Goal: Information Seeking & Learning: Check status

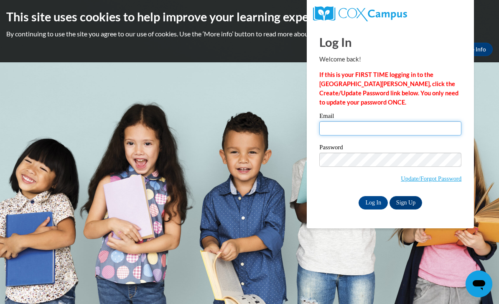
type input "brilliantbabies5@gmail.com"
click at [373, 202] on input "Log In" at bounding box center [373, 202] width 29 height 13
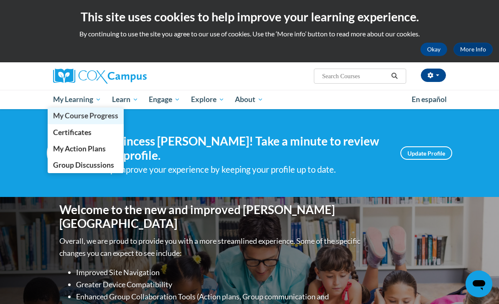
click at [82, 115] on span "My Course Progress" at bounding box center [85, 115] width 65 height 9
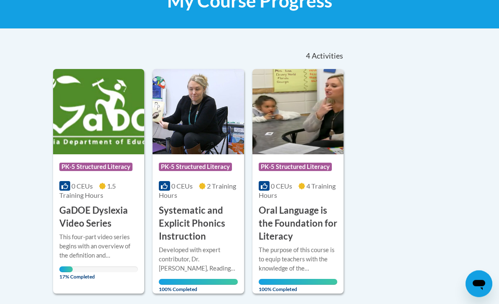
scroll to position [141, 0]
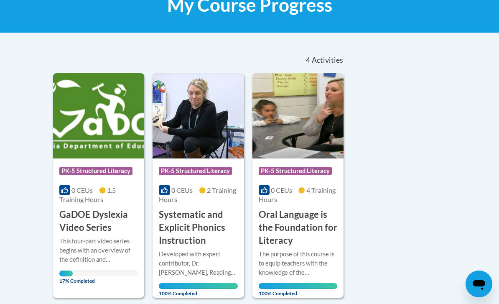
click at [108, 112] on img at bounding box center [98, 115] width 91 height 85
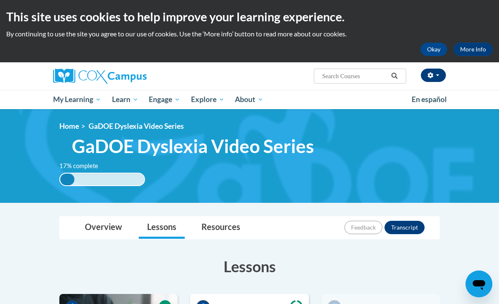
click at [436, 78] on button "button" at bounding box center [433, 75] width 25 height 13
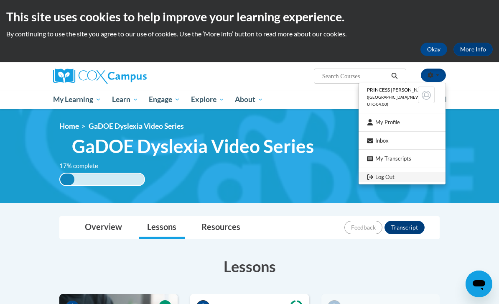
click at [381, 172] on link "Log Out" at bounding box center [402, 177] width 87 height 10
